Goal: Information Seeking & Learning: Learn about a topic

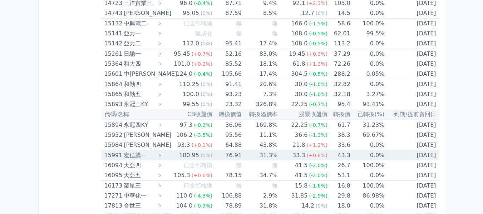
scroll to position [250, 0]
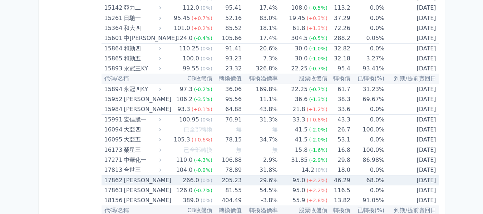
click at [139, 182] on div "[PERSON_NAME]" at bounding box center [142, 180] width 36 height 10
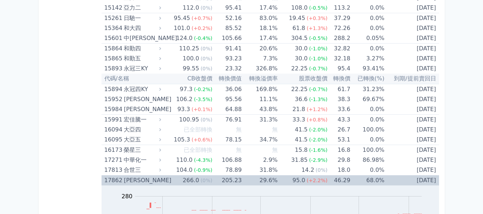
scroll to position [393, 0]
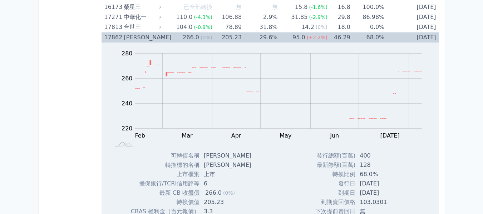
click at [133, 37] on div "[PERSON_NAME]" at bounding box center [142, 38] width 36 height 10
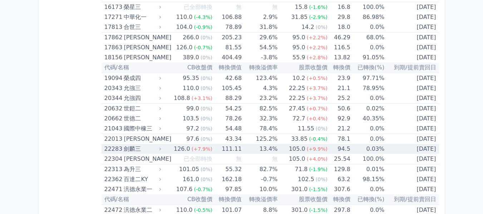
click at [174, 147] on td "126.0 (+7.9%)" at bounding box center [188, 149] width 50 height 10
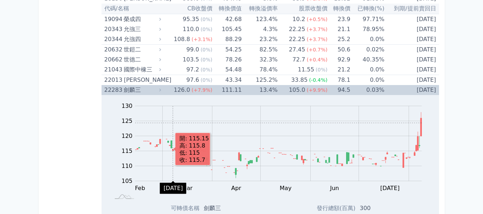
scroll to position [465, 0]
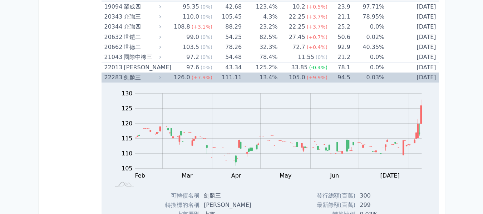
click at [139, 79] on div "劍麟三" at bounding box center [142, 78] width 36 height 10
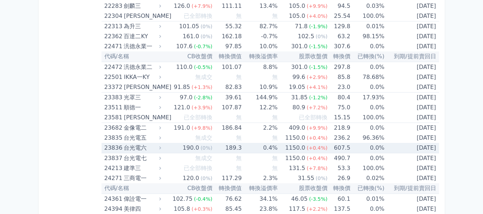
scroll to position [572, 0]
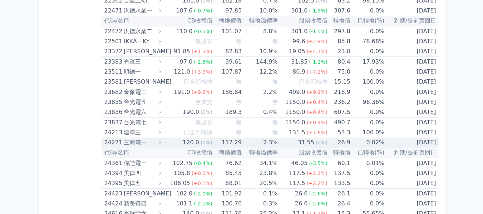
click at [145, 146] on div "三商電一" at bounding box center [142, 143] width 36 height 10
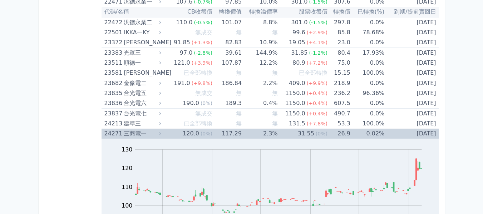
scroll to position [608, 0]
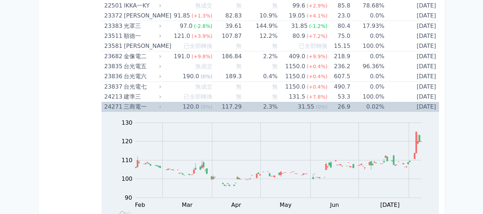
click at [144, 109] on div "三商電一" at bounding box center [142, 107] width 36 height 10
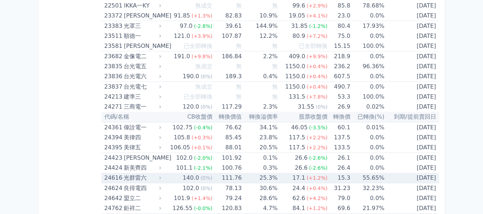
click at [150, 178] on div "光群雷六" at bounding box center [142, 178] width 36 height 10
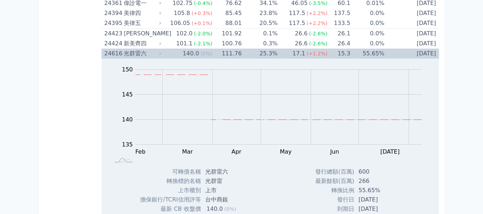
scroll to position [715, 0]
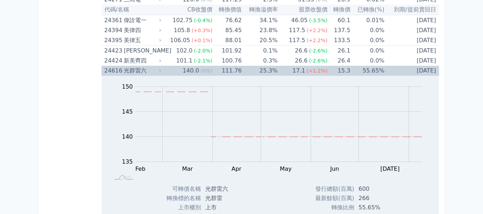
click at [157, 72] on div "光群雷六" at bounding box center [142, 71] width 36 height 10
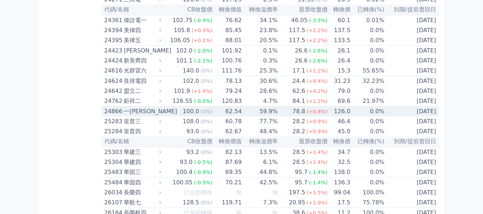
click at [159, 113] on div "一[PERSON_NAME]" at bounding box center [142, 112] width 36 height 10
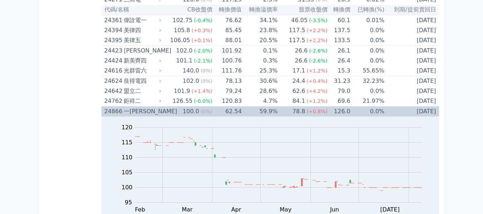
click at [150, 110] on div "一[PERSON_NAME]" at bounding box center [142, 112] width 36 height 10
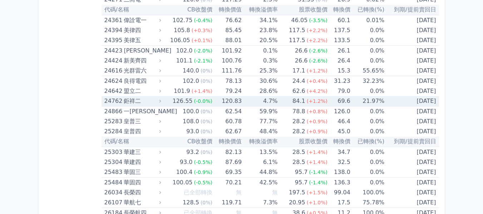
click at [159, 98] on div "鉅祥二" at bounding box center [142, 101] width 36 height 10
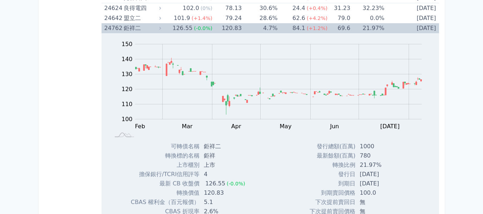
scroll to position [751, 0]
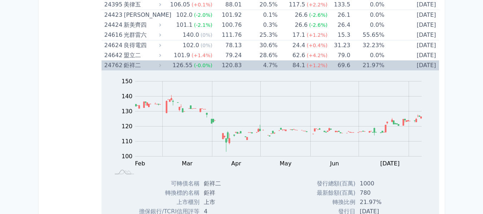
click at [136, 64] on div "鉅祥二" at bounding box center [142, 65] width 36 height 10
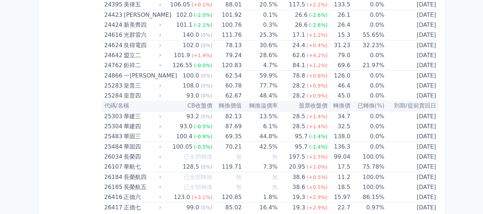
scroll to position [715, 0]
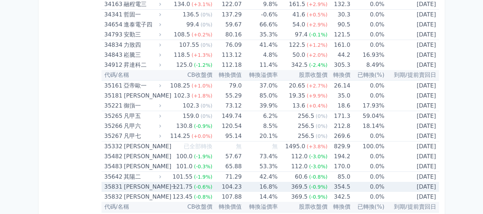
scroll to position [1608, 0]
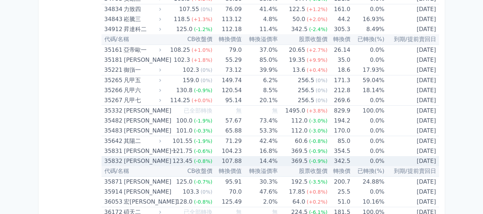
click at [144, 159] on div "[PERSON_NAME]" at bounding box center [142, 161] width 36 height 10
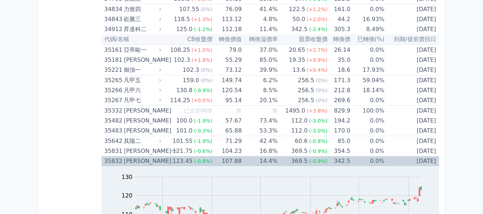
scroll to position [1680, 0]
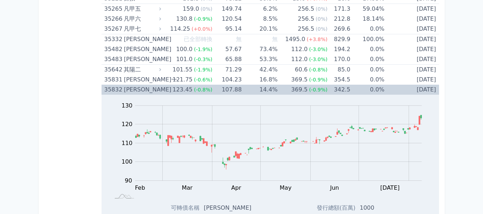
click at [144, 92] on div "[PERSON_NAME]" at bounding box center [142, 90] width 36 height 10
